Goal: Task Accomplishment & Management: Manage account settings

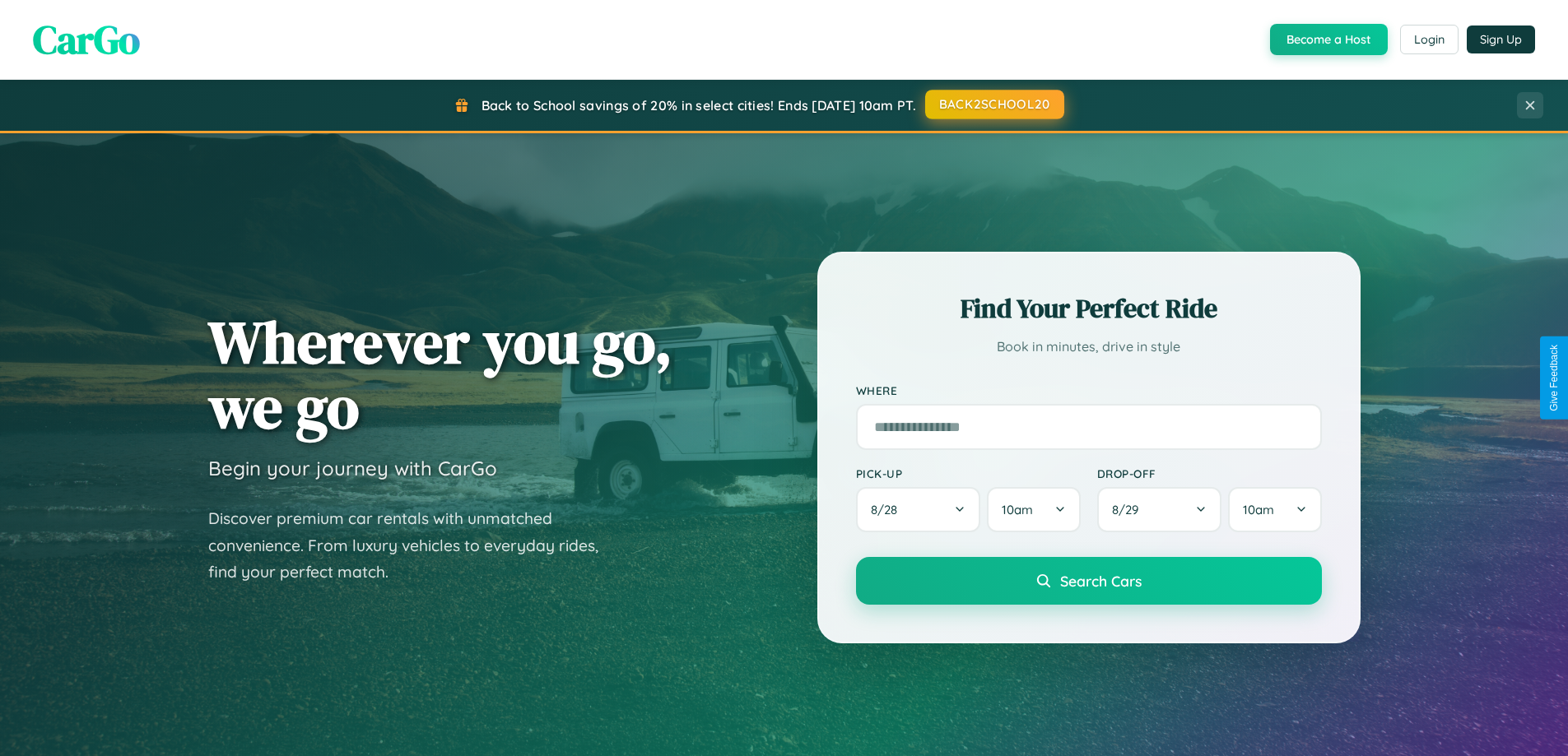
click at [994, 105] on button "BACK2SCHOOL20" at bounding box center [995, 105] width 139 height 30
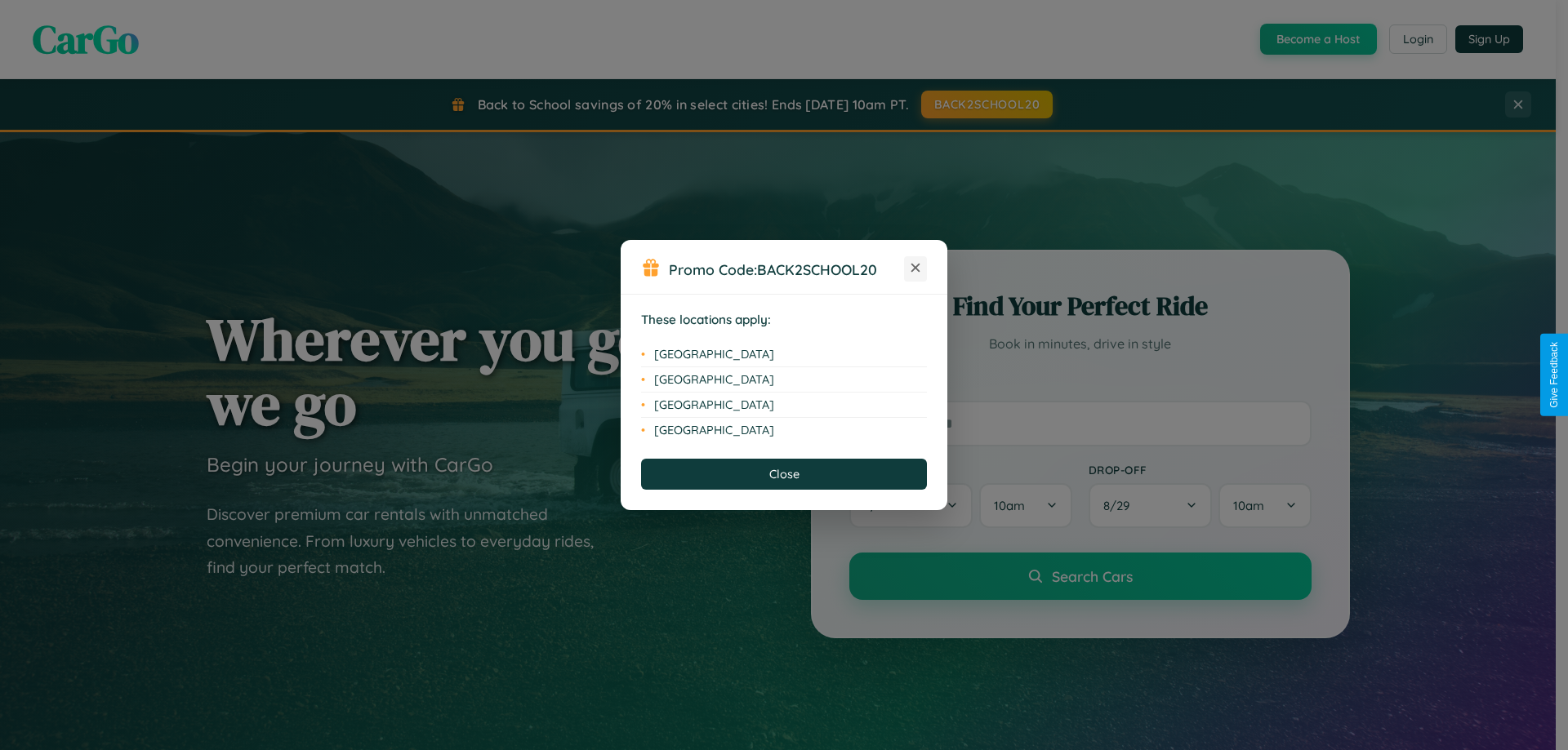
click at [916, 268] on icon at bounding box center [916, 267] width 9 height 9
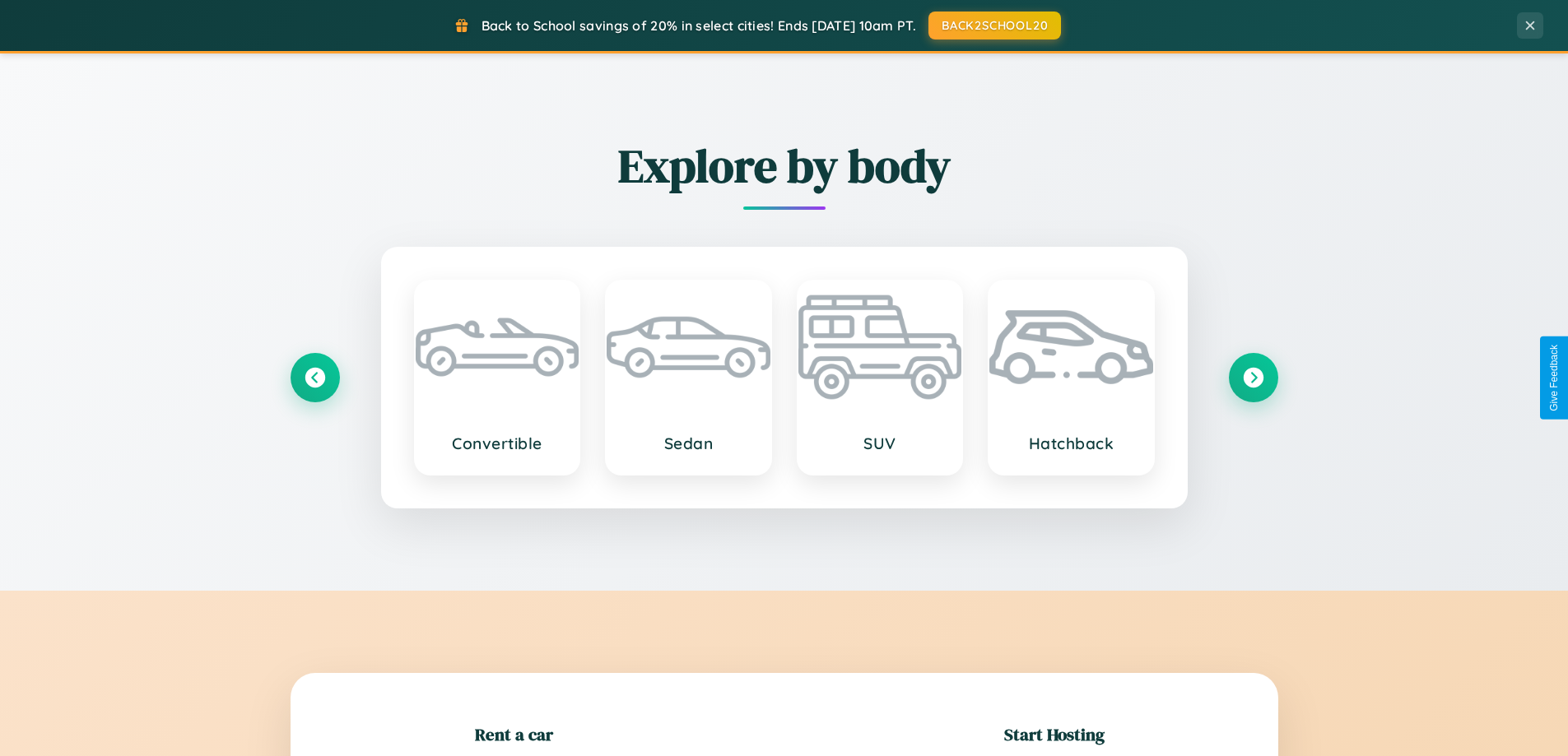
scroll to position [355, 0]
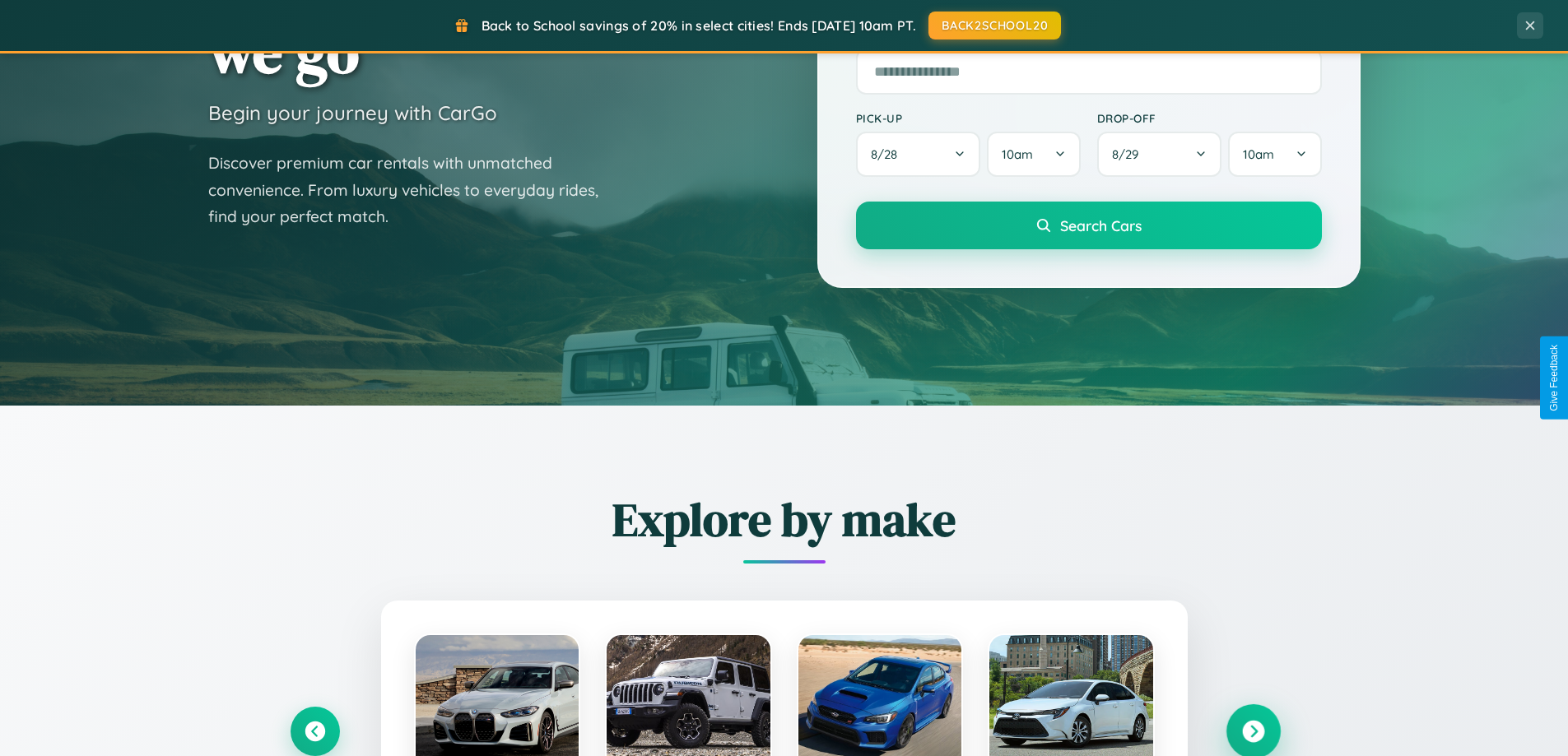
click at [1253, 731] on icon at bounding box center [1253, 731] width 22 height 22
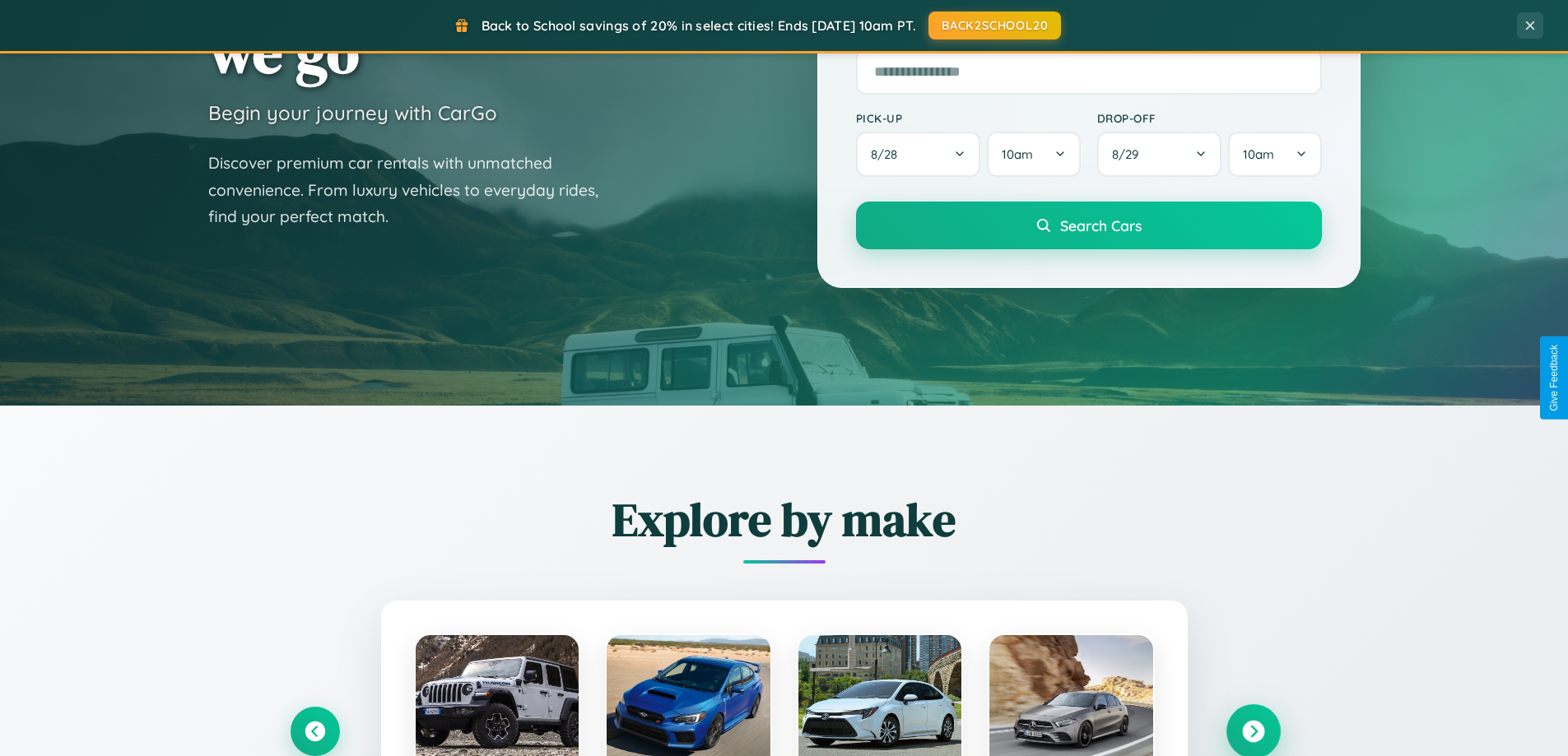
scroll to position [1132, 0]
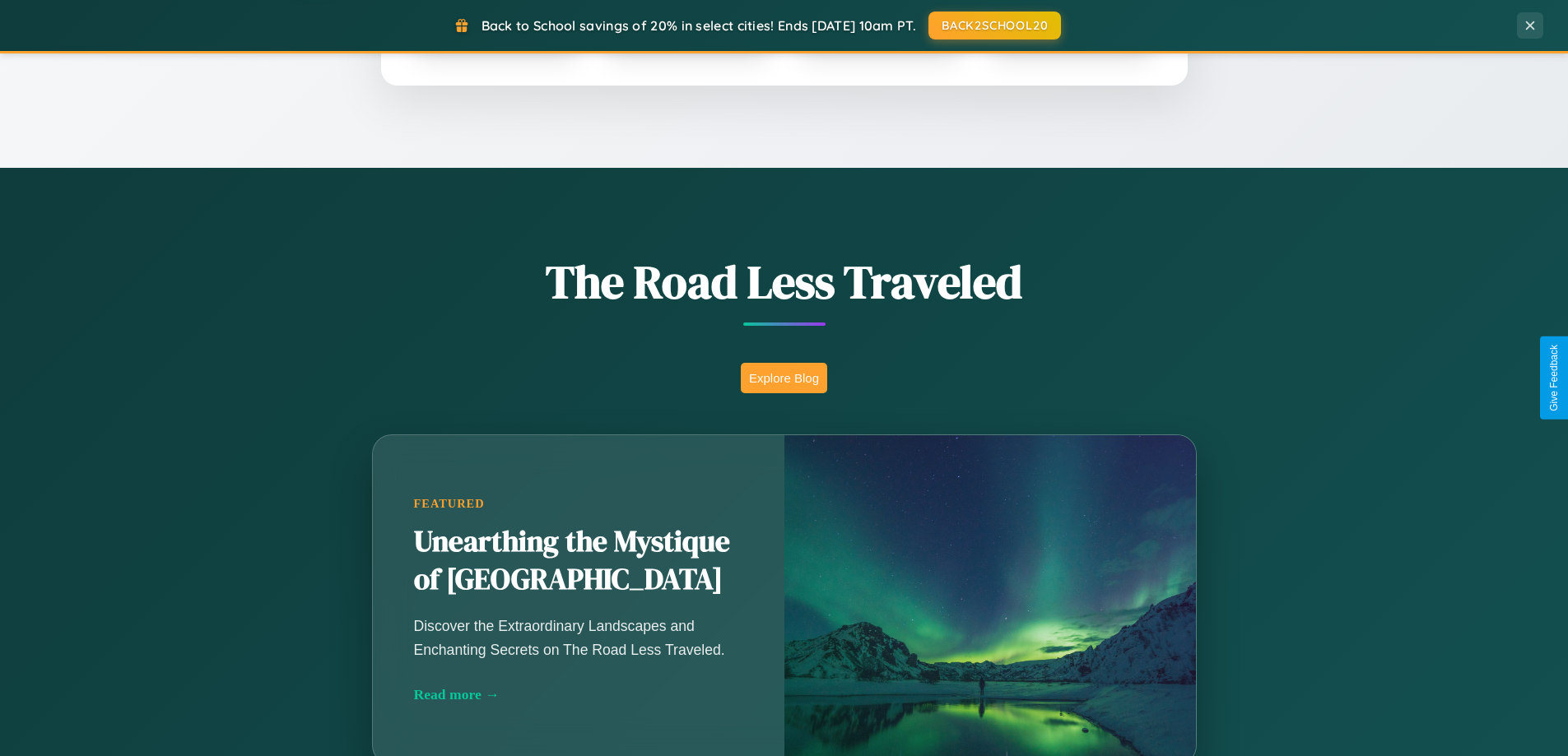
click at [784, 378] on button "Explore Blog" at bounding box center [784, 378] width 87 height 31
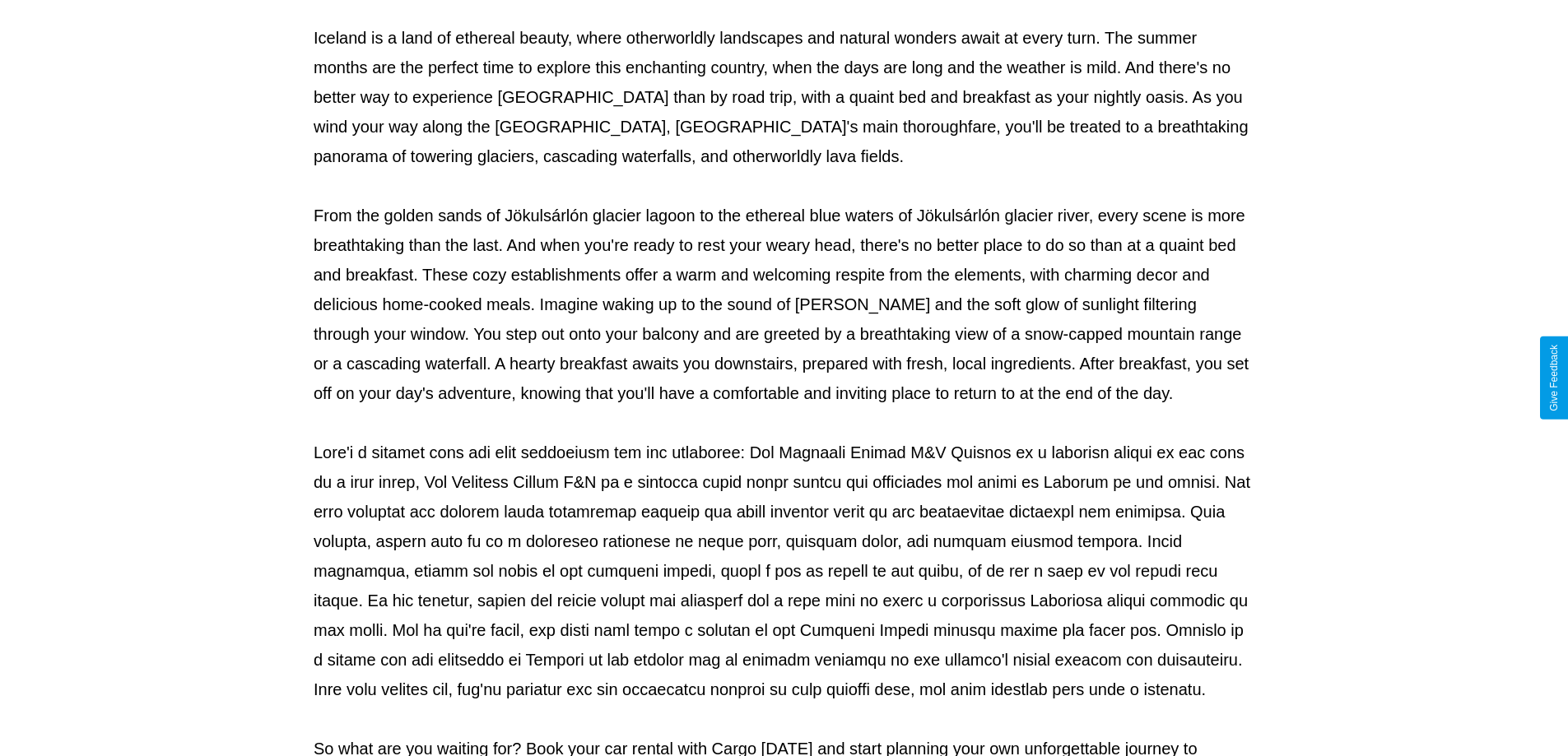
scroll to position [533, 0]
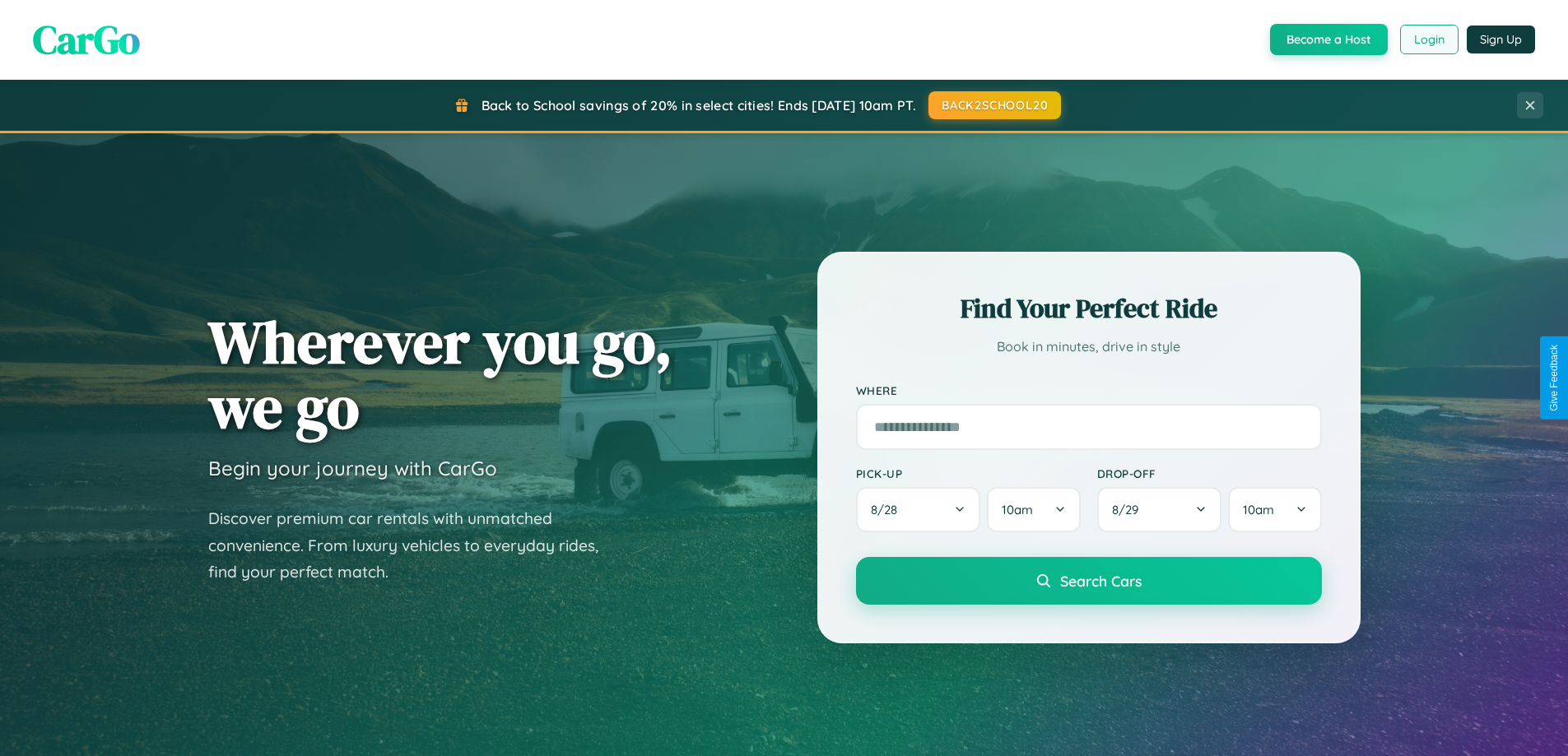
click at [1429, 40] on button "Login" at bounding box center [1429, 40] width 59 height 30
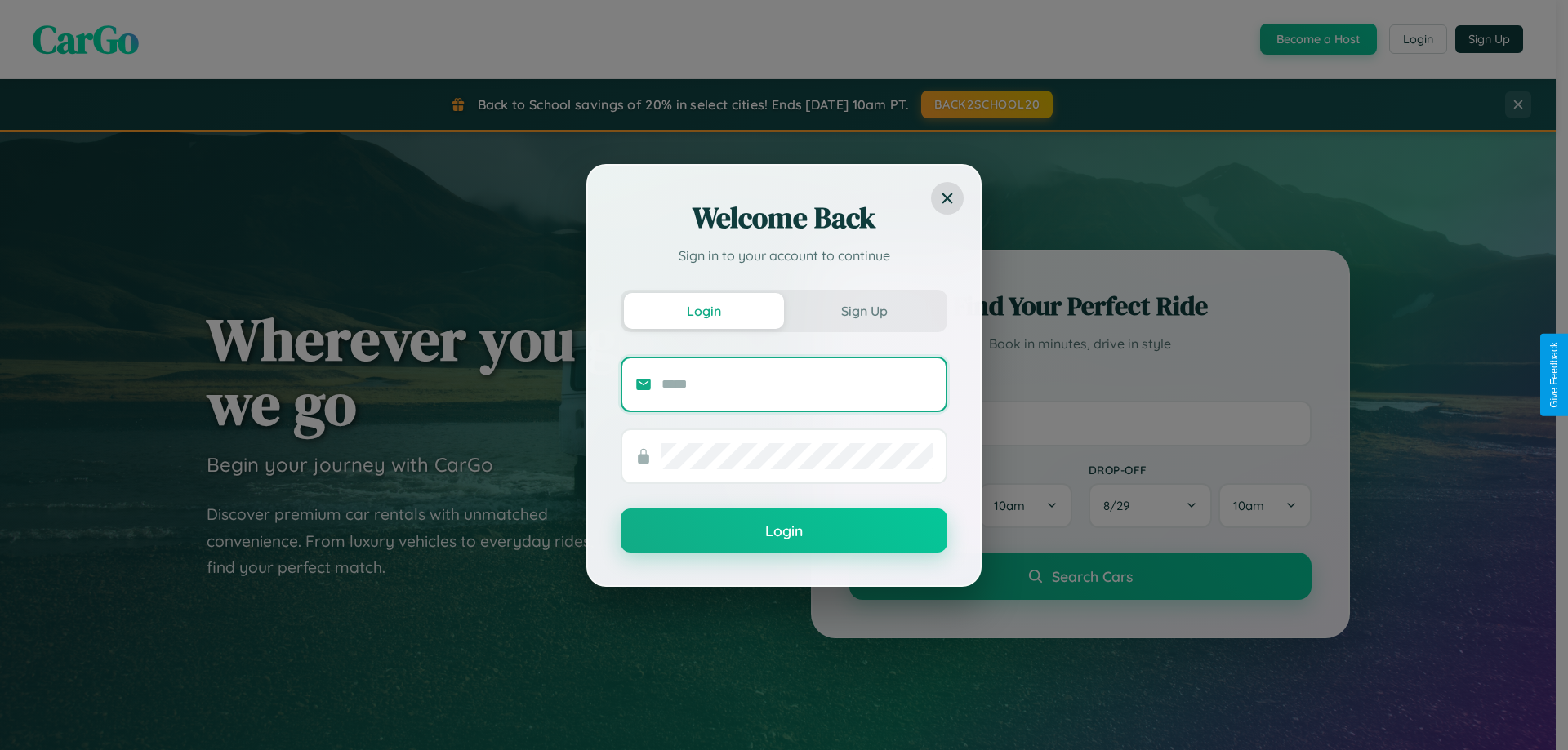
click at [797, 384] on input "text" at bounding box center [796, 384] width 271 height 26
type input "**********"
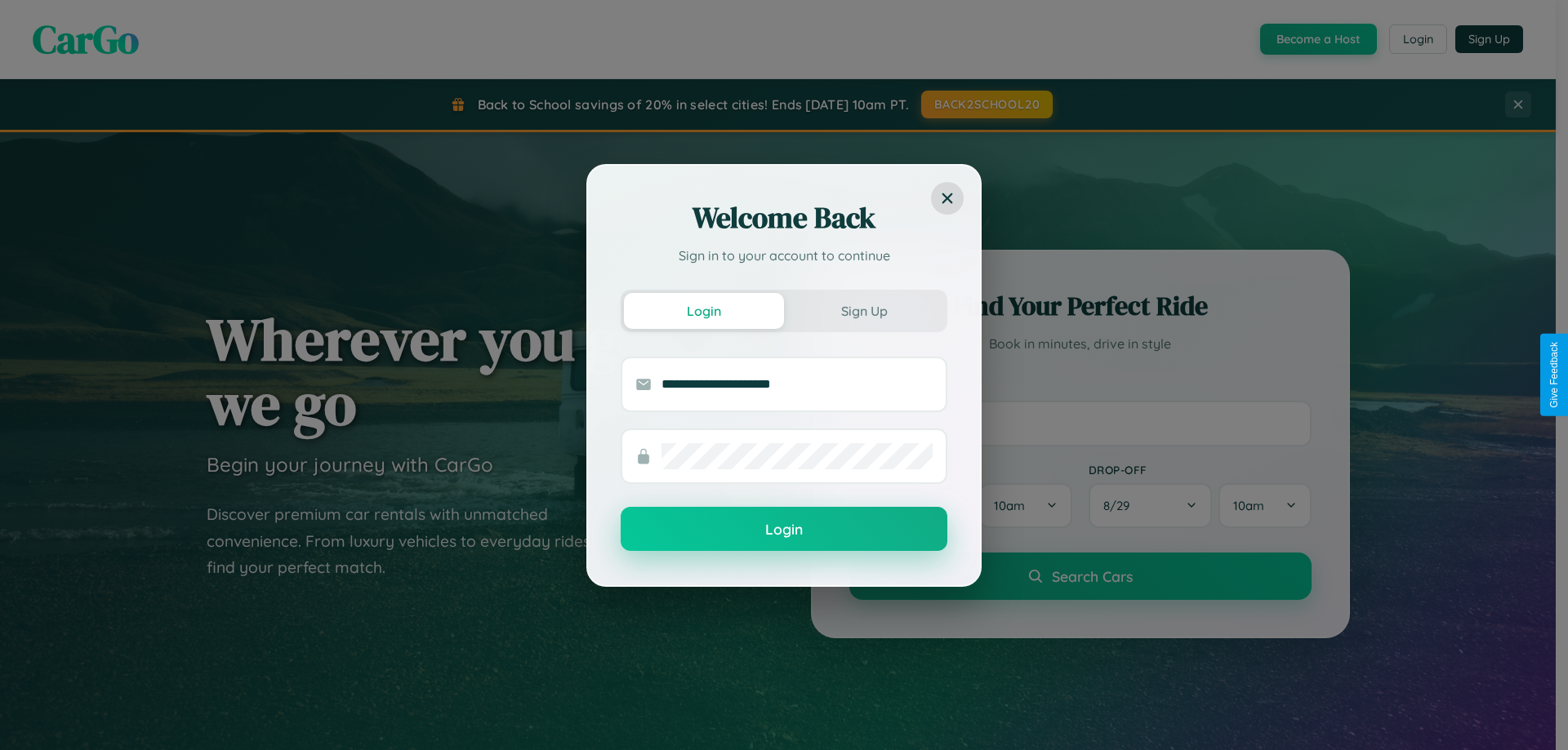
click at [784, 530] on button "Login" at bounding box center [784, 529] width 327 height 44
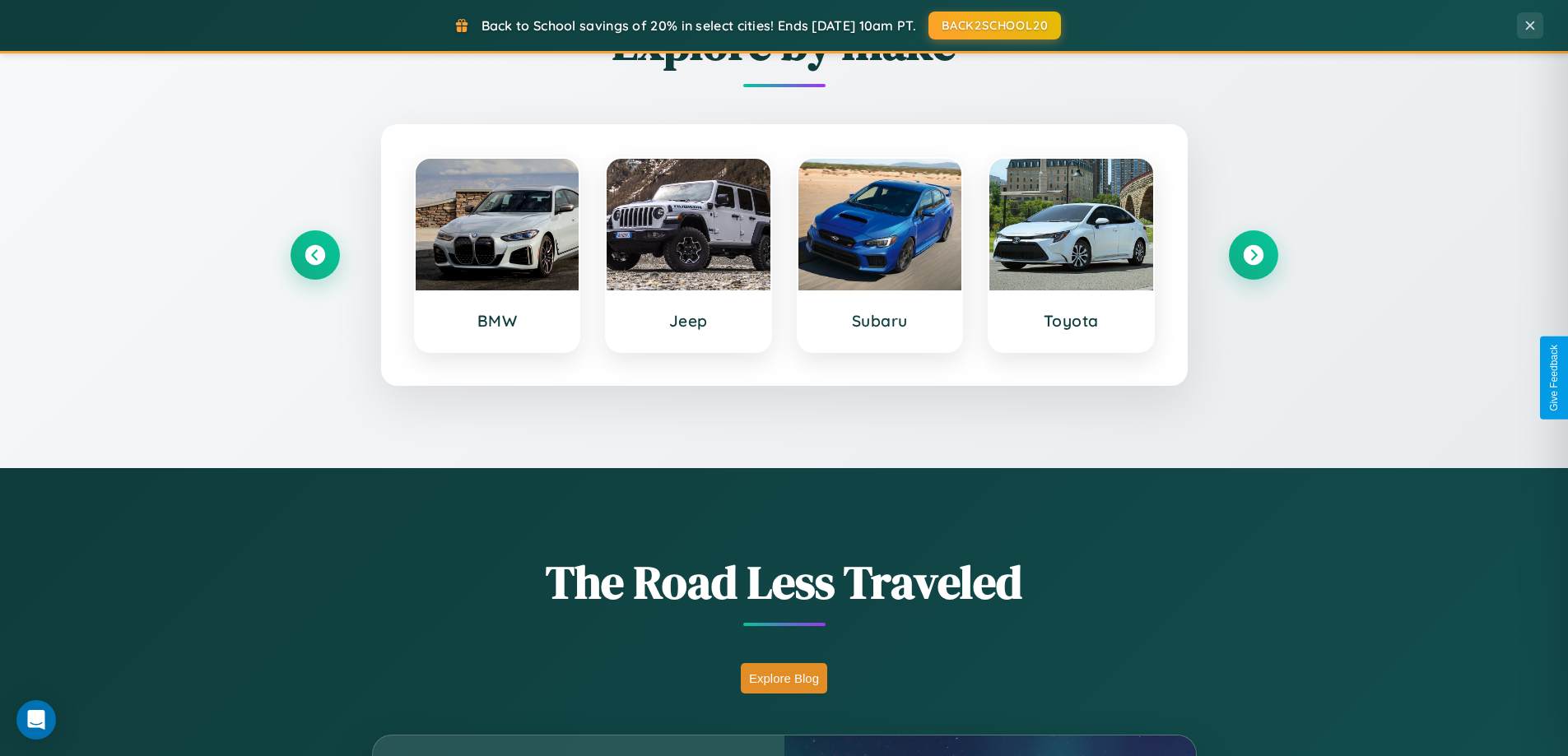
scroll to position [49, 0]
